Goal: Book appointment/travel/reservation

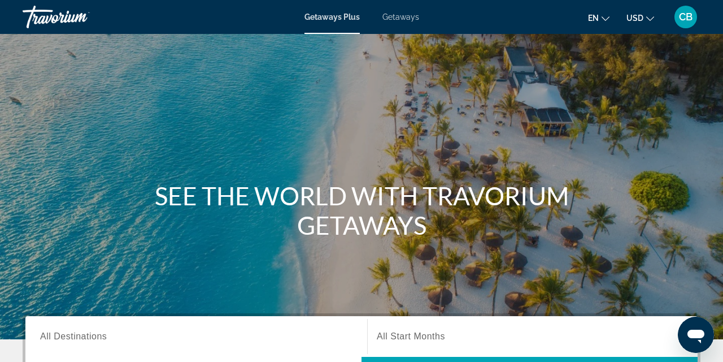
click at [401, 21] on span "Getaways" at bounding box center [400, 16] width 37 height 9
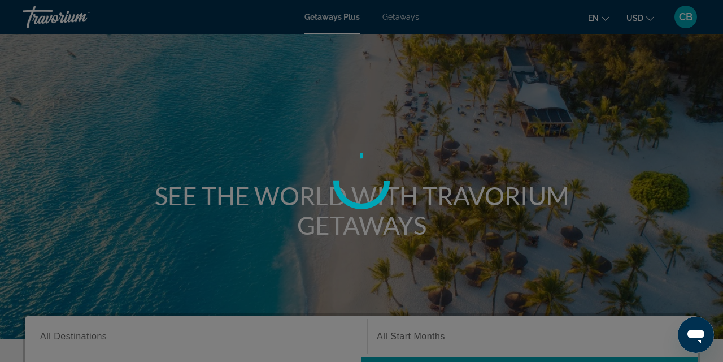
scroll to position [1, 0]
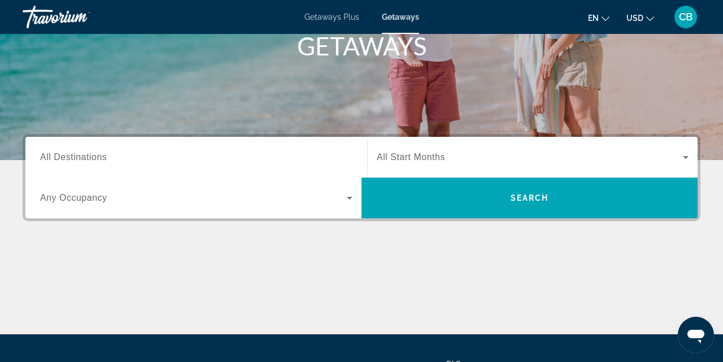
scroll to position [179, 0]
click at [685, 154] on icon "Search widget" at bounding box center [686, 157] width 14 height 14
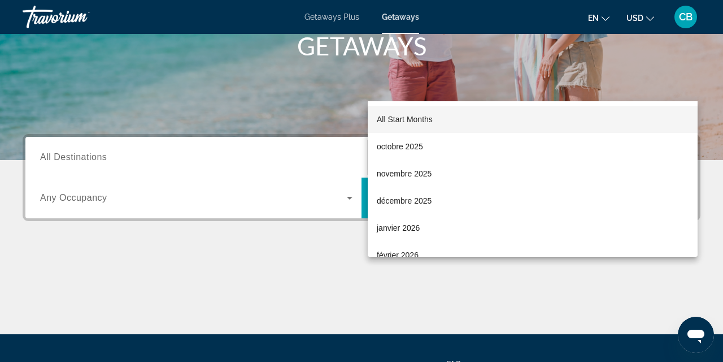
scroll to position [276, 0]
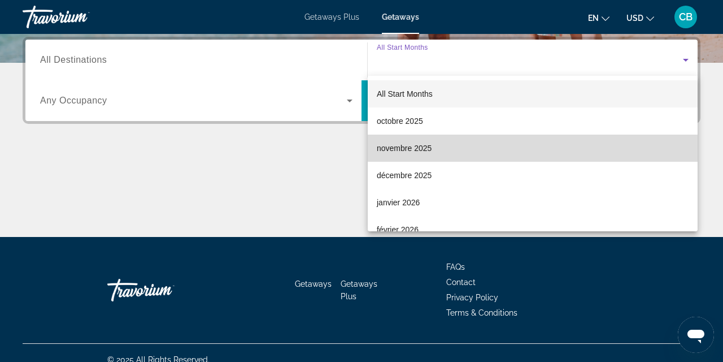
click at [547, 147] on mat-option "novembre 2025" at bounding box center [533, 147] width 330 height 27
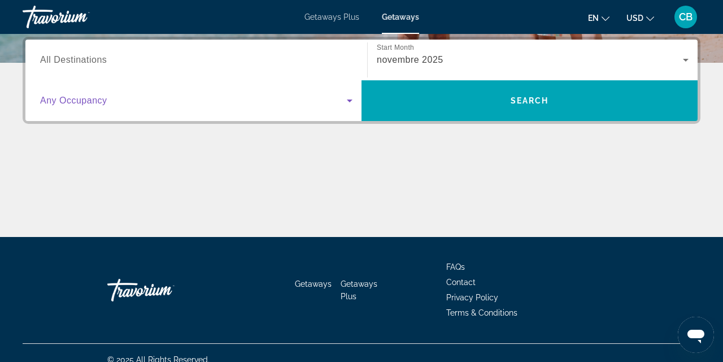
click at [349, 101] on icon "Search widget" at bounding box center [350, 100] width 6 height 3
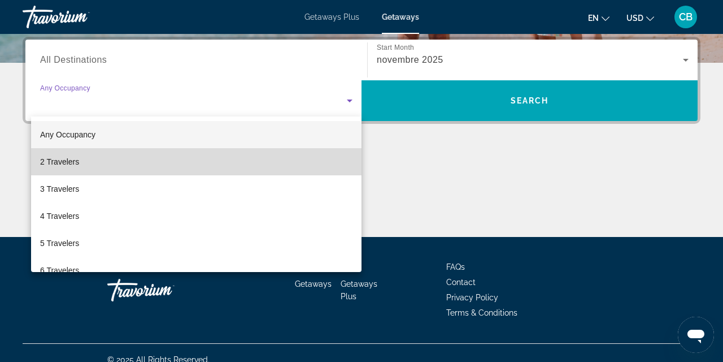
click at [330, 158] on mat-option "2 Travelers" at bounding box center [196, 161] width 330 height 27
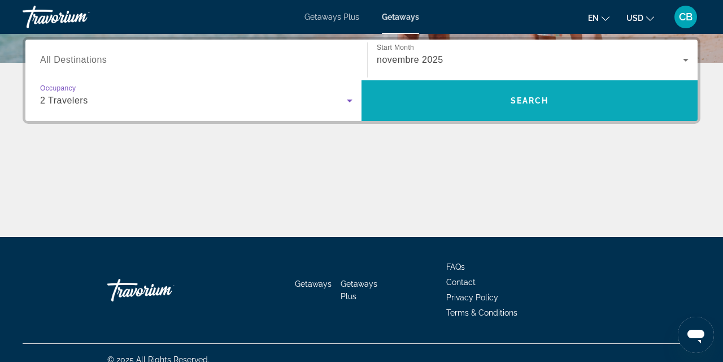
click at [532, 98] on span "Search" at bounding box center [530, 100] width 38 height 9
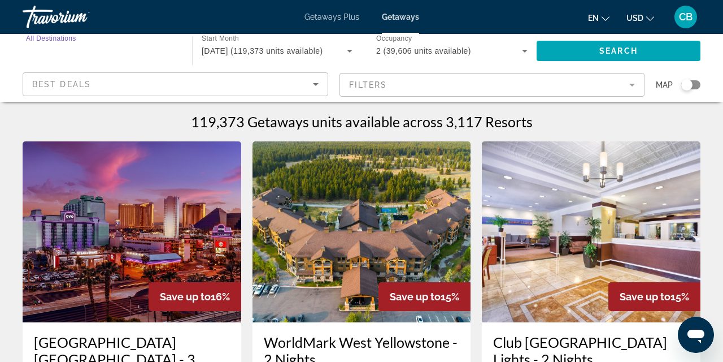
click at [150, 47] on input "Destination All Destinations" at bounding box center [101, 52] width 151 height 14
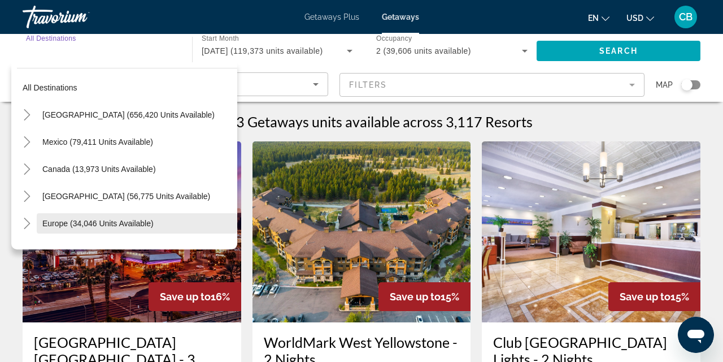
click at [124, 225] on span "Europe (34,046 units available)" at bounding box center [97, 223] width 111 height 9
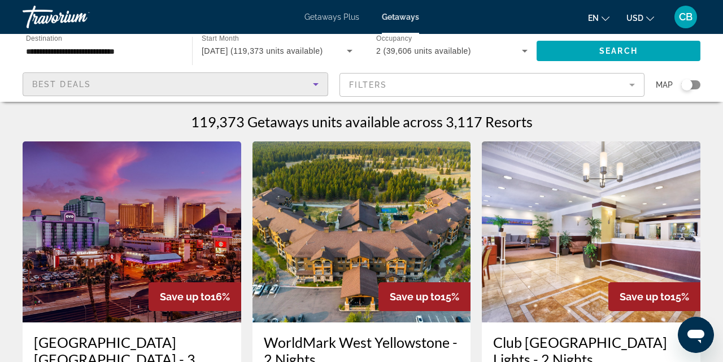
click at [314, 84] on icon "Sort by" at bounding box center [316, 84] width 14 height 14
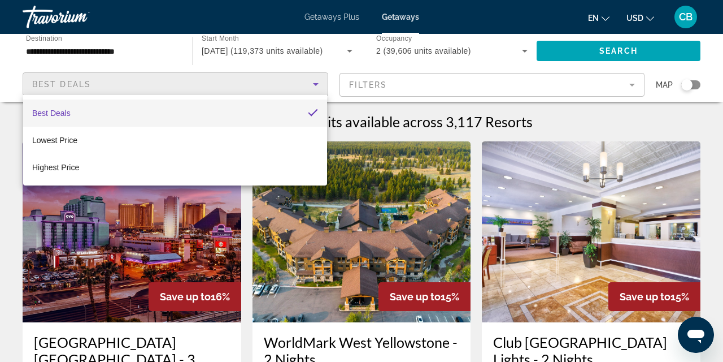
click at [634, 86] on div at bounding box center [361, 181] width 723 height 362
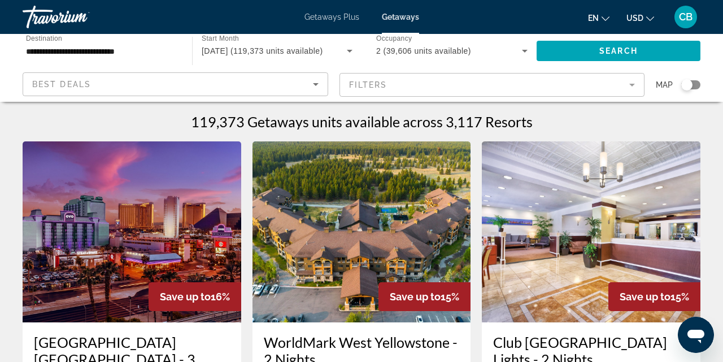
click at [634, 86] on mat-form-field "Filters" at bounding box center [493, 85] width 306 height 24
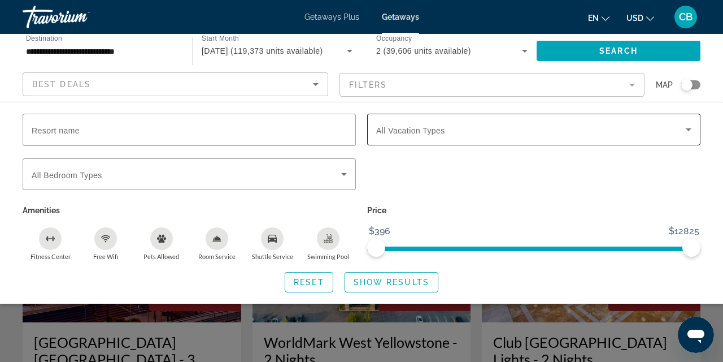
click at [691, 130] on icon "Search widget" at bounding box center [689, 130] width 14 height 14
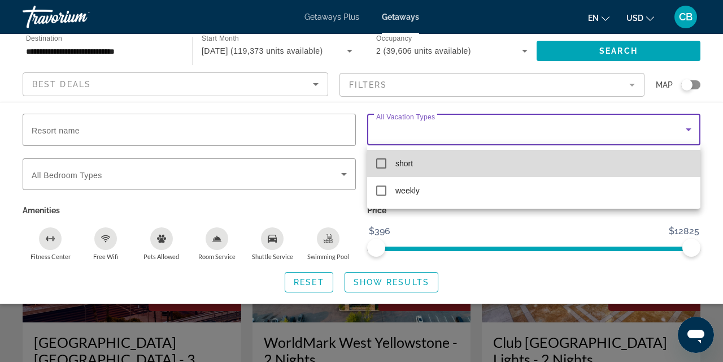
click at [382, 160] on mat-pseudo-checkbox at bounding box center [381, 163] width 10 height 10
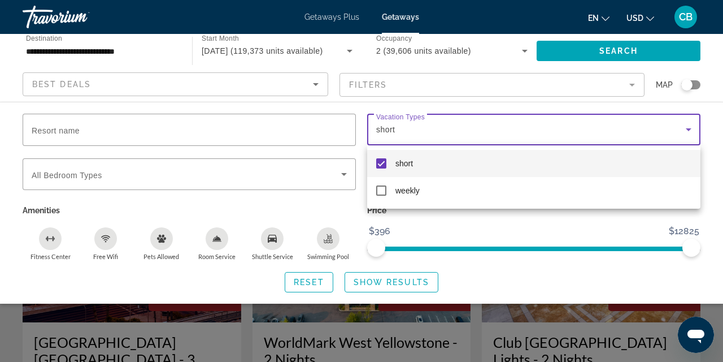
click at [342, 169] on div at bounding box center [361, 181] width 723 height 362
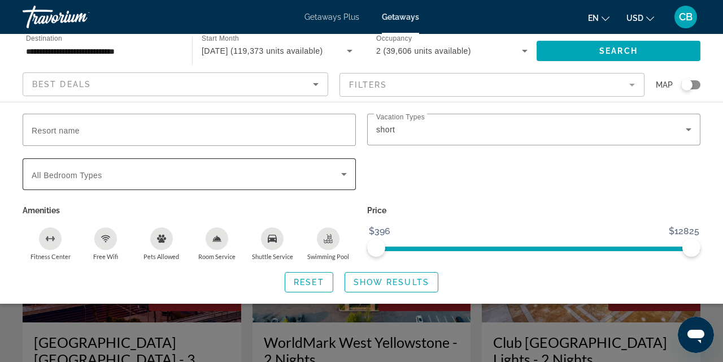
click at [342, 169] on icon "Search widget" at bounding box center [344, 174] width 14 height 14
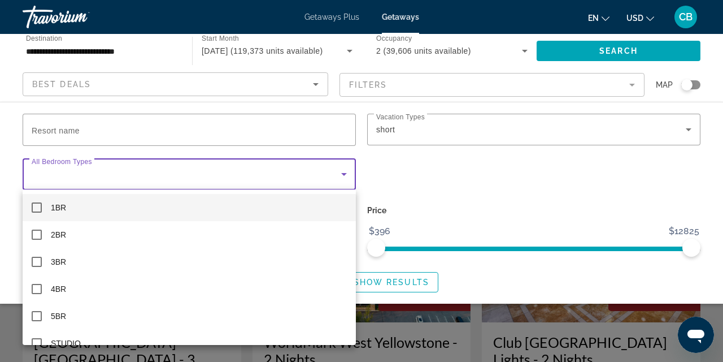
click at [342, 169] on div at bounding box center [361, 181] width 723 height 362
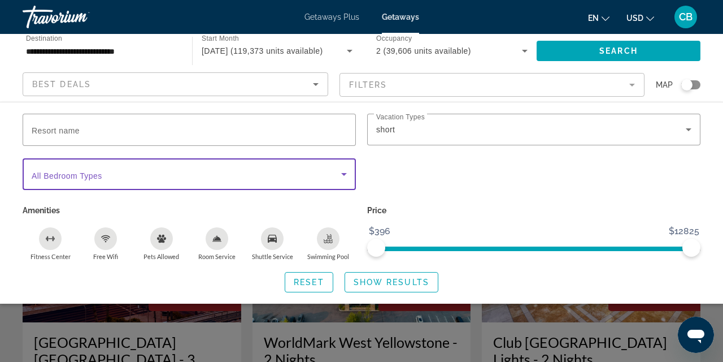
click at [342, 169] on icon "Search widget" at bounding box center [344, 174] width 14 height 14
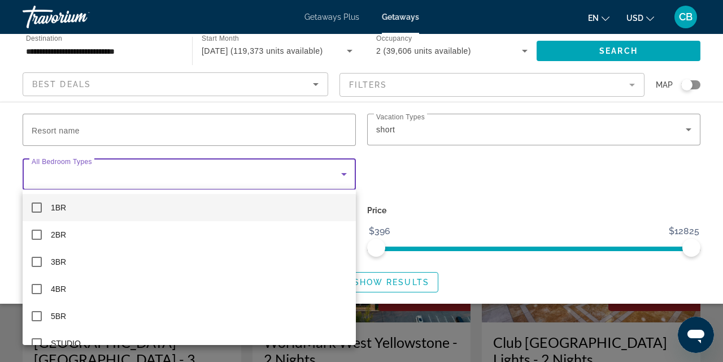
click at [342, 169] on div at bounding box center [361, 181] width 723 height 362
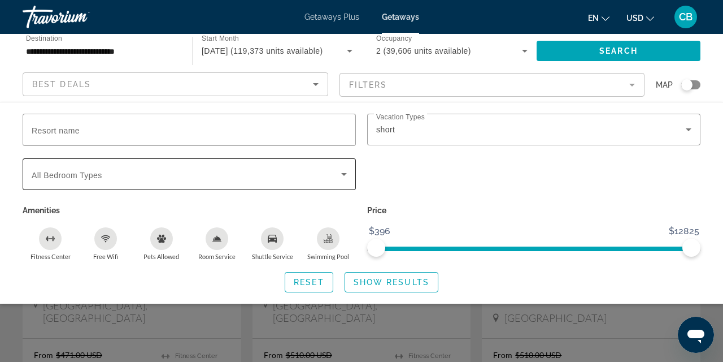
scroll to position [118, 0]
drag, startPoint x: 381, startPoint y: 247, endPoint x: 358, endPoint y: 250, distance: 23.8
click at [358, 250] on div "Resort name Vacation Types All Vacation Types short Bedroom Types All Bedroom T…" at bounding box center [361, 187] width 689 height 147
click at [401, 250] on span "ngx-slider" at bounding box center [533, 246] width 315 height 18
drag, startPoint x: 401, startPoint y: 250, endPoint x: 377, endPoint y: 250, distance: 23.2
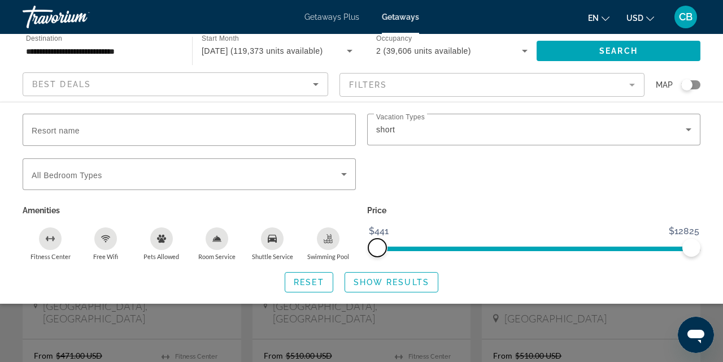
click at [377, 250] on span "ngx-slider" at bounding box center [377, 247] width 18 height 18
click at [371, 281] on span "Show Results" at bounding box center [392, 281] width 76 height 9
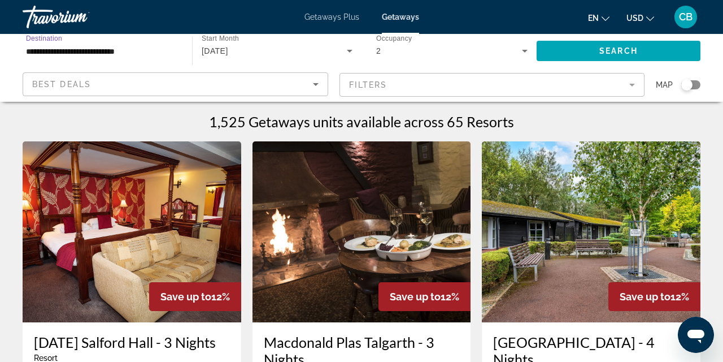
click at [160, 46] on input "**********" at bounding box center [101, 52] width 151 height 14
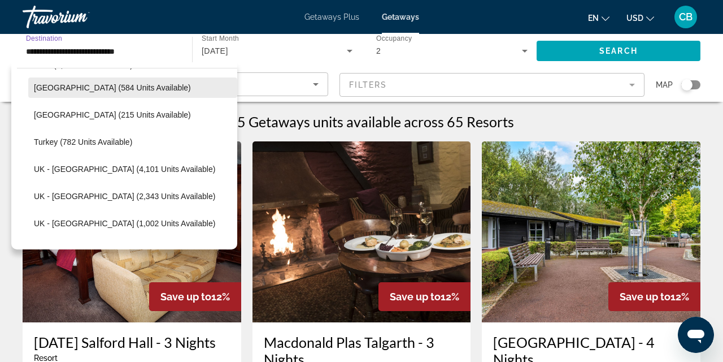
scroll to position [664, 0]
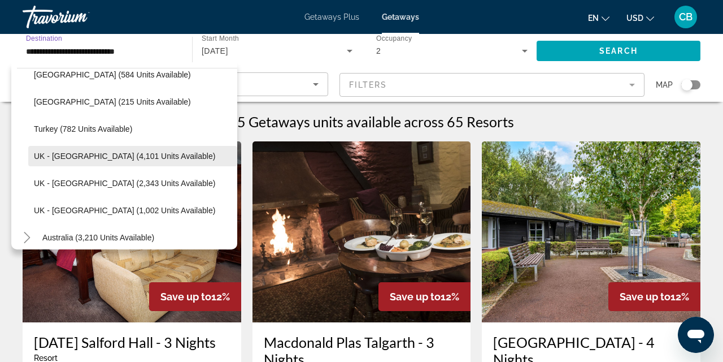
click at [103, 156] on span "UK - [GEOGRAPHIC_DATA] (4,101 units available)" at bounding box center [124, 155] width 181 height 9
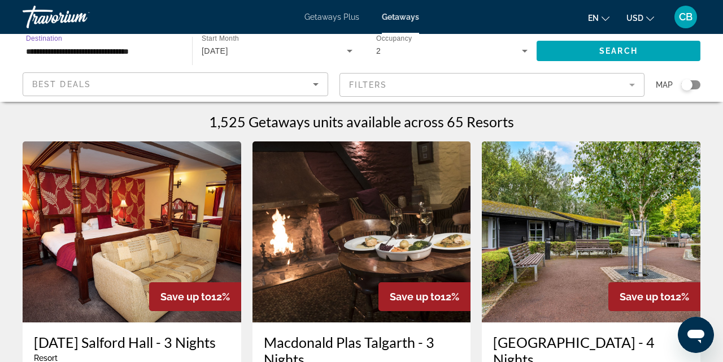
scroll to position [0, 0]
click at [167, 55] on input "**********" at bounding box center [101, 52] width 151 height 14
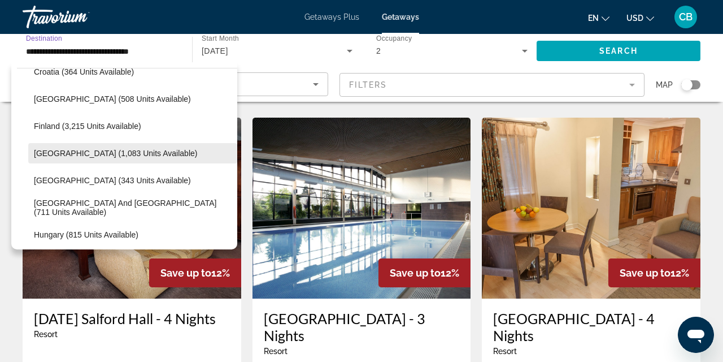
scroll to position [262, 0]
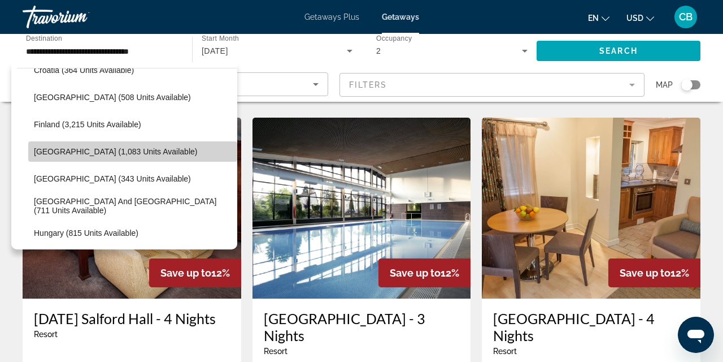
click at [132, 154] on span "[GEOGRAPHIC_DATA] (1,083 units available)" at bounding box center [115, 151] width 163 height 9
type input "**********"
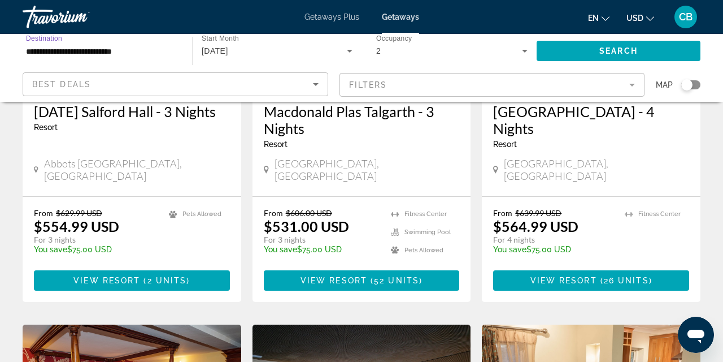
scroll to position [230, 0]
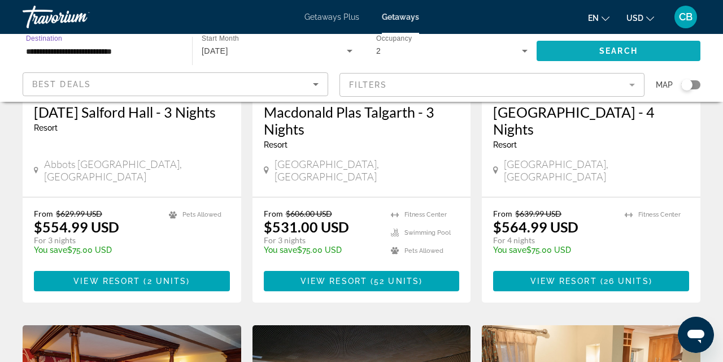
click at [628, 47] on span "Search" at bounding box center [618, 50] width 38 height 9
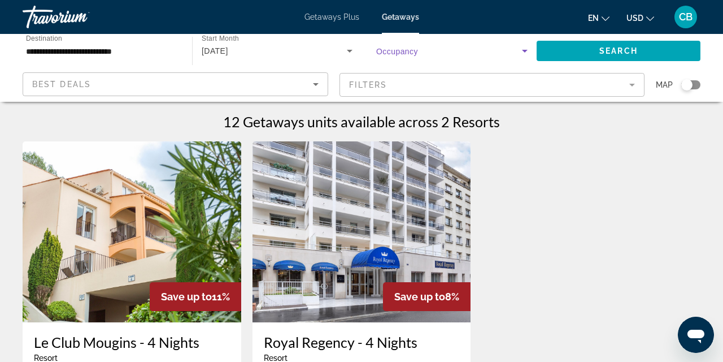
click at [526, 50] on icon "Search widget" at bounding box center [525, 51] width 14 height 14
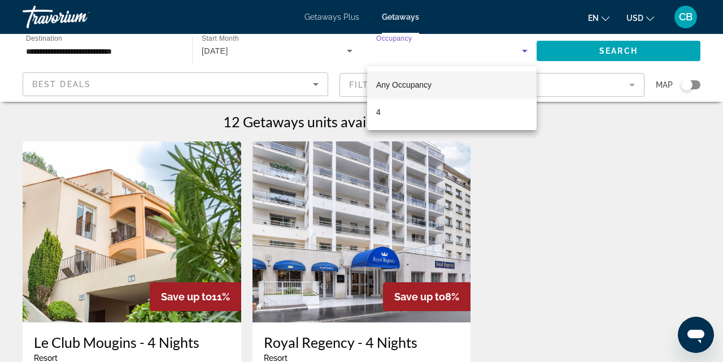
click at [526, 50] on div at bounding box center [361, 181] width 723 height 362
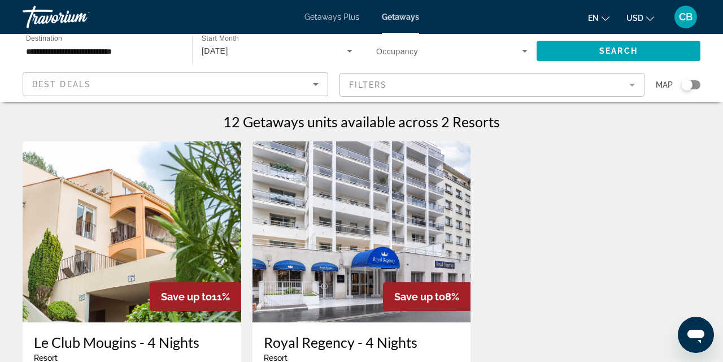
click at [339, 18] on span "Getaways Plus" at bounding box center [331, 16] width 55 height 9
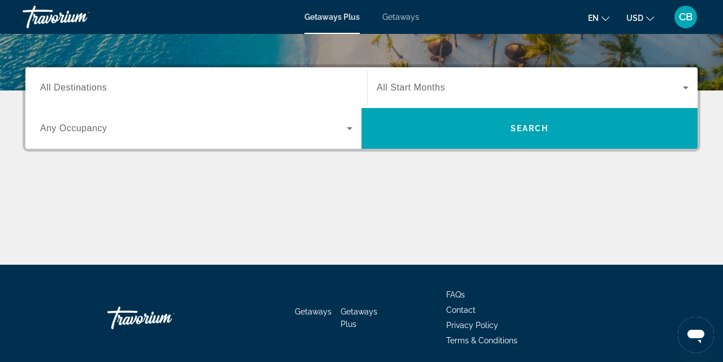
scroll to position [250, 0]
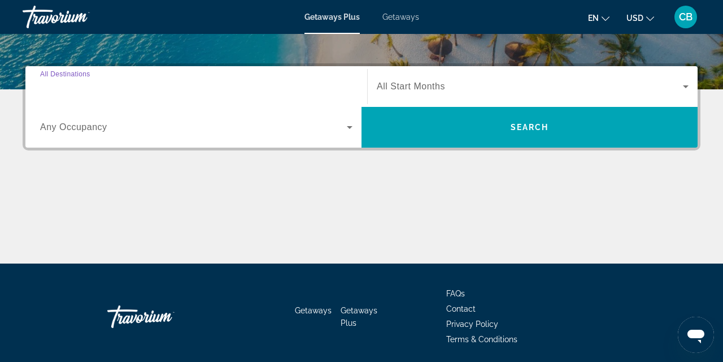
click at [340, 82] on input "Destination All Destinations" at bounding box center [196, 87] width 312 height 14
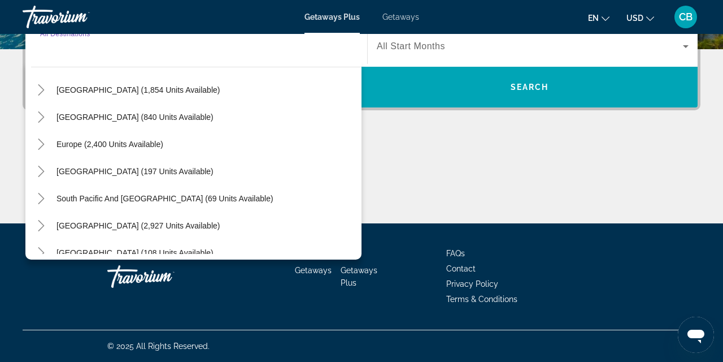
scroll to position [86, 0]
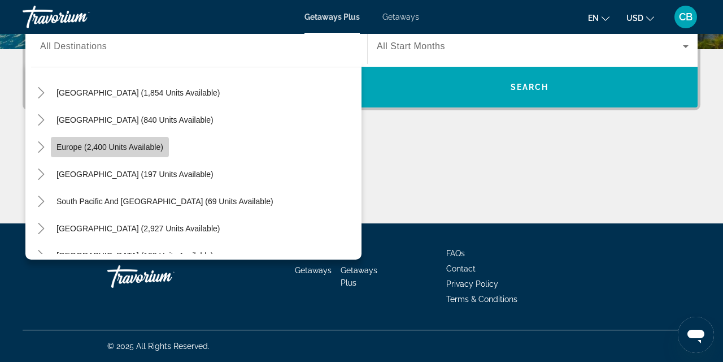
click at [141, 150] on span "Europe (2,400 units available)" at bounding box center [109, 146] width 107 height 9
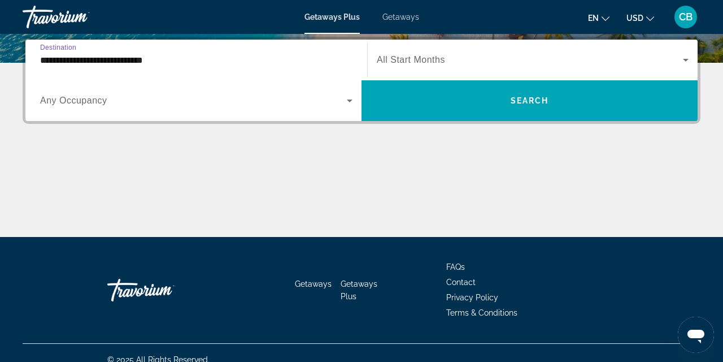
click at [343, 58] on input "**********" at bounding box center [196, 61] width 312 height 14
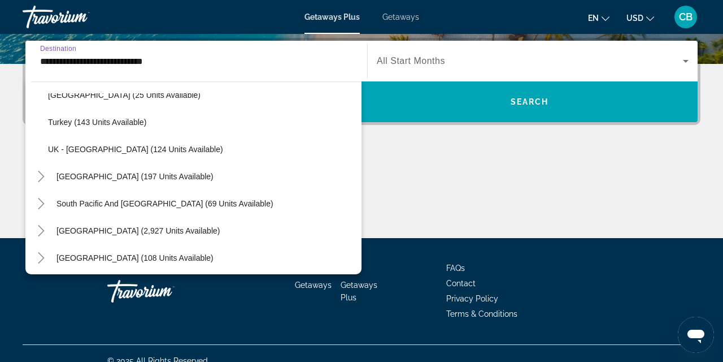
scroll to position [562, 0]
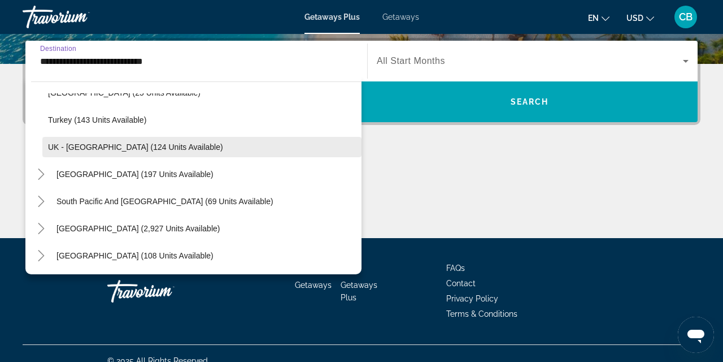
click at [178, 147] on span "Search widget" at bounding box center [201, 146] width 319 height 27
type input "**********"
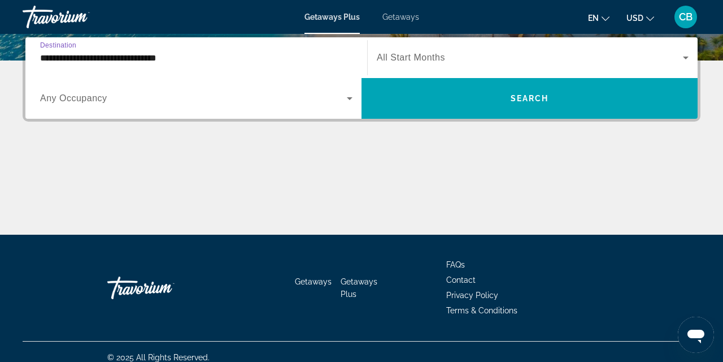
scroll to position [279, 0]
click at [686, 55] on icon "Search widget" at bounding box center [686, 58] width 14 height 14
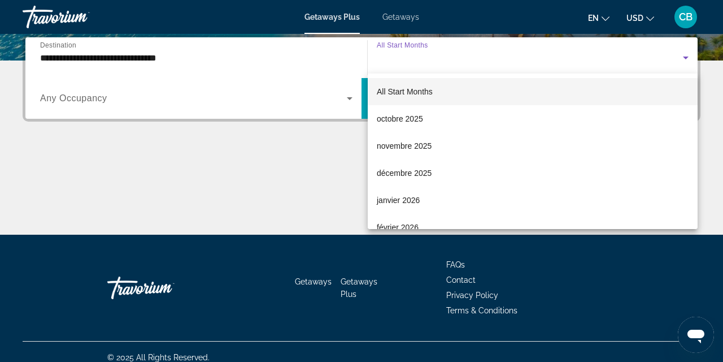
scroll to position [276, 0]
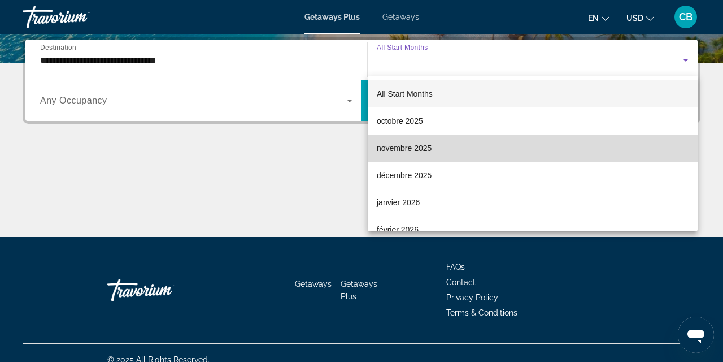
click at [563, 141] on mat-option "novembre 2025" at bounding box center [533, 147] width 330 height 27
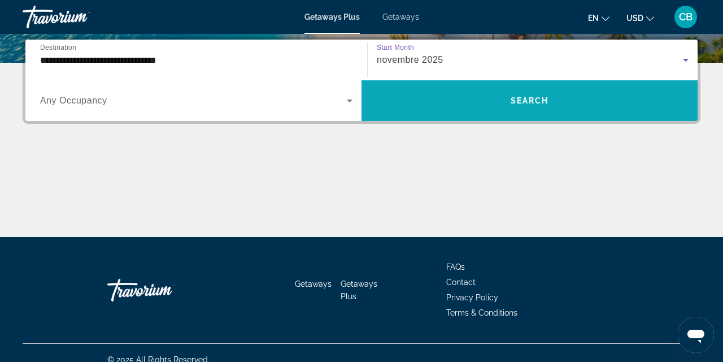
click at [469, 98] on span "Search widget" at bounding box center [530, 100] width 336 height 27
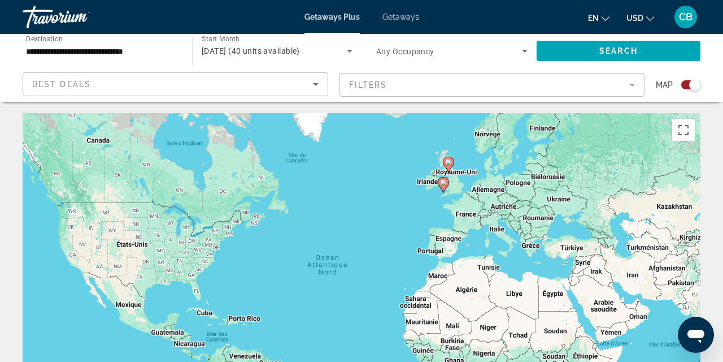
click at [449, 164] on image "Main content" at bounding box center [448, 162] width 7 height 7
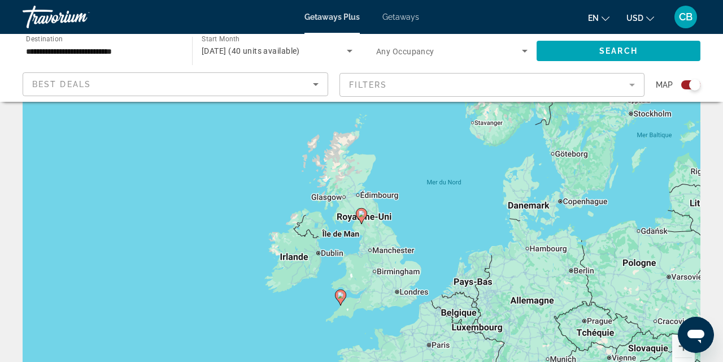
scroll to position [60, 0]
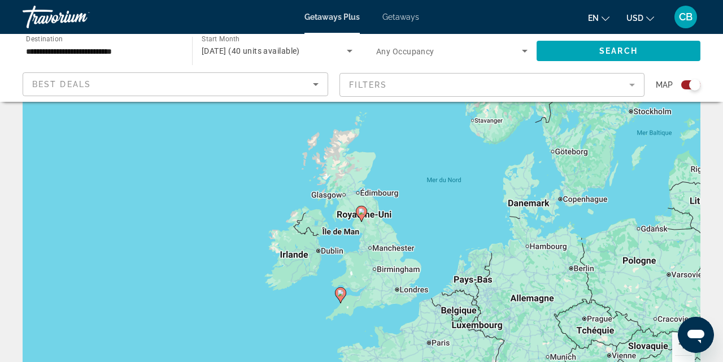
click at [399, 293] on div "Pour naviguer, appuyez sur les touches fléchées. Pour activer le glissement ave…" at bounding box center [362, 222] width 678 height 339
click at [399, 293] on div "Pour activer le glissement avec le clavier, appuyez sur Alt+Entrée. Une fois ce…" at bounding box center [362, 222] width 678 height 339
click at [339, 294] on image "Main content" at bounding box center [340, 292] width 7 height 7
type input "**********"
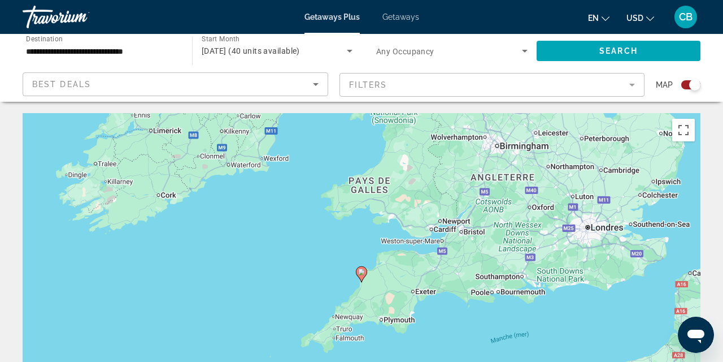
scroll to position [0, 0]
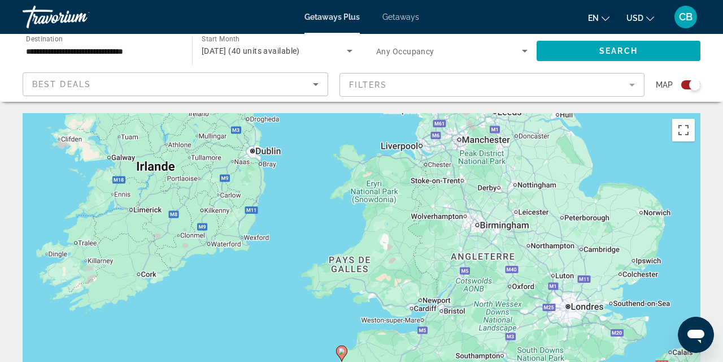
drag, startPoint x: 586, startPoint y: 230, endPoint x: 565, endPoint y: 315, distance: 87.8
click at [565, 315] on div "Pour activer le glissement avec le clavier, appuyez sur Alt+Entrée. Une fois ce…" at bounding box center [362, 282] width 678 height 339
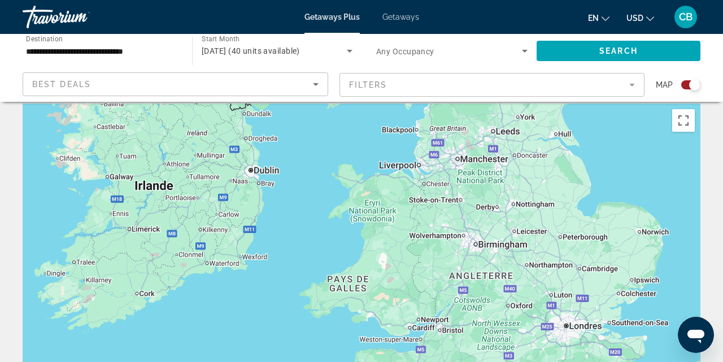
scroll to position [11, 0]
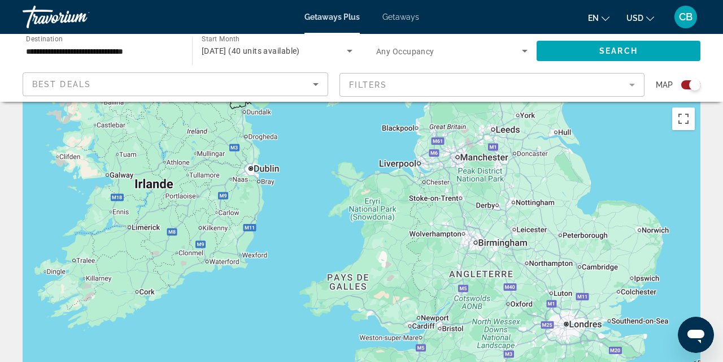
drag, startPoint x: 484, startPoint y: 210, endPoint x: 475, endPoint y: 221, distance: 14.6
click at [478, 224] on div "Pour activer le glissement avec le clavier, appuyez sur Alt+Entrée. Une fois ce…" at bounding box center [362, 271] width 678 height 339
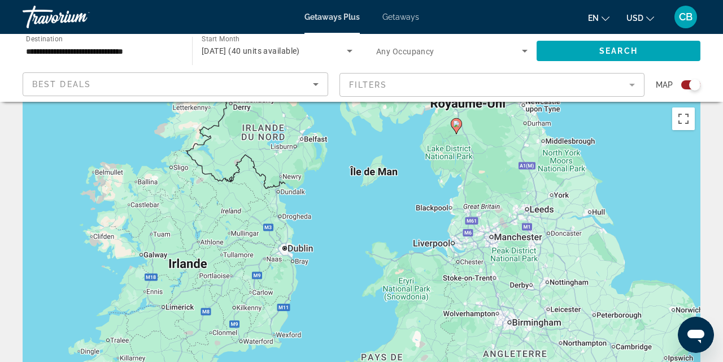
drag, startPoint x: 429, startPoint y: 181, endPoint x: 466, endPoint y: 259, distance: 86.9
click at [469, 262] on div "Pour activer le glissement avec le clavier, appuyez sur Alt+Entrée. Une fois ce…" at bounding box center [362, 271] width 678 height 339
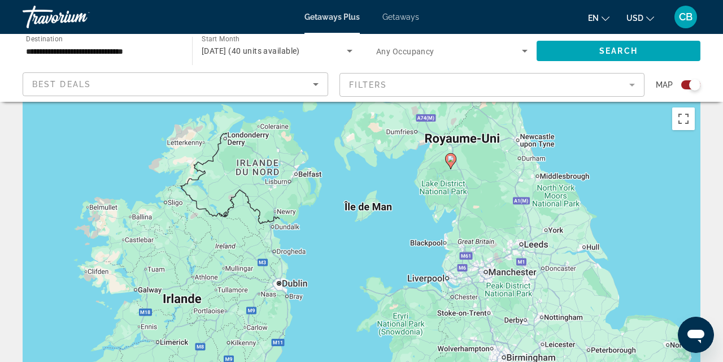
drag, startPoint x: 467, startPoint y: 285, endPoint x: 457, endPoint y: 324, distance: 40.7
click at [458, 326] on div "Pour activer le glissement avec le clavier, appuyez sur Alt+Entrée. Une fois ce…" at bounding box center [362, 271] width 678 height 339
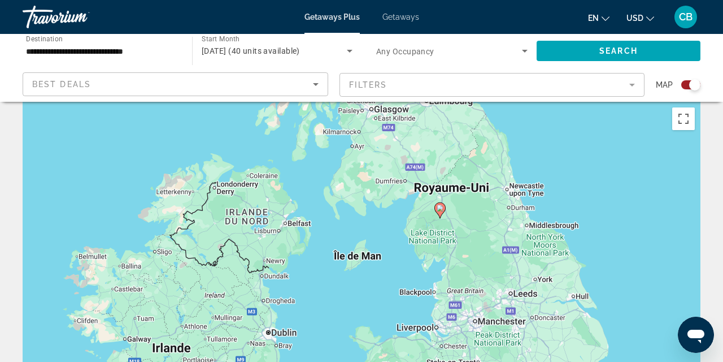
drag, startPoint x: 472, startPoint y: 199, endPoint x: 464, endPoint y: 242, distance: 43.7
click at [464, 242] on div "Pour activer le glissement avec le clavier, appuyez sur Alt+Entrée. Une fois ce…" at bounding box center [362, 271] width 678 height 339
click at [440, 208] on image "Main content" at bounding box center [440, 208] width 7 height 7
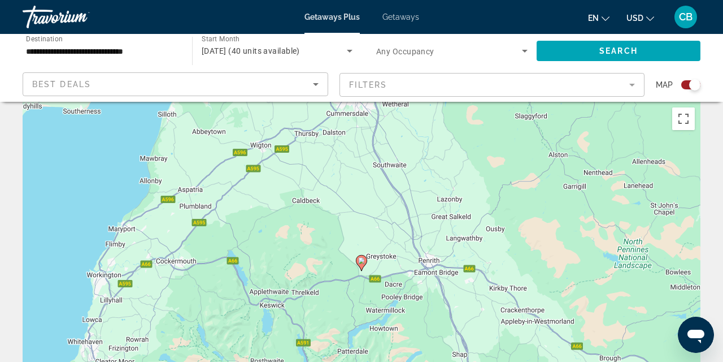
click at [360, 260] on image "Main content" at bounding box center [361, 260] width 7 height 7
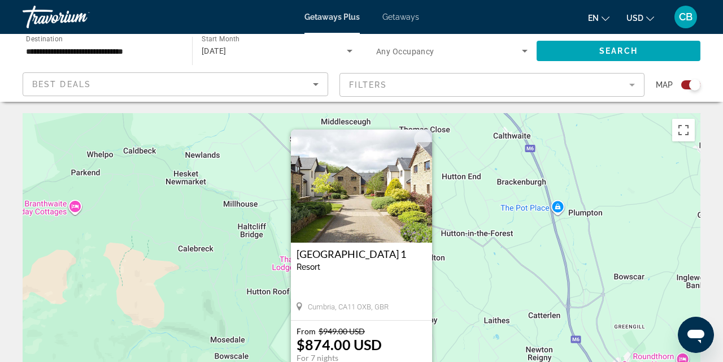
scroll to position [0, 0]
click at [633, 80] on mat-form-field "Filters" at bounding box center [493, 85] width 306 height 24
